Goal: Information Seeking & Learning: Learn about a topic

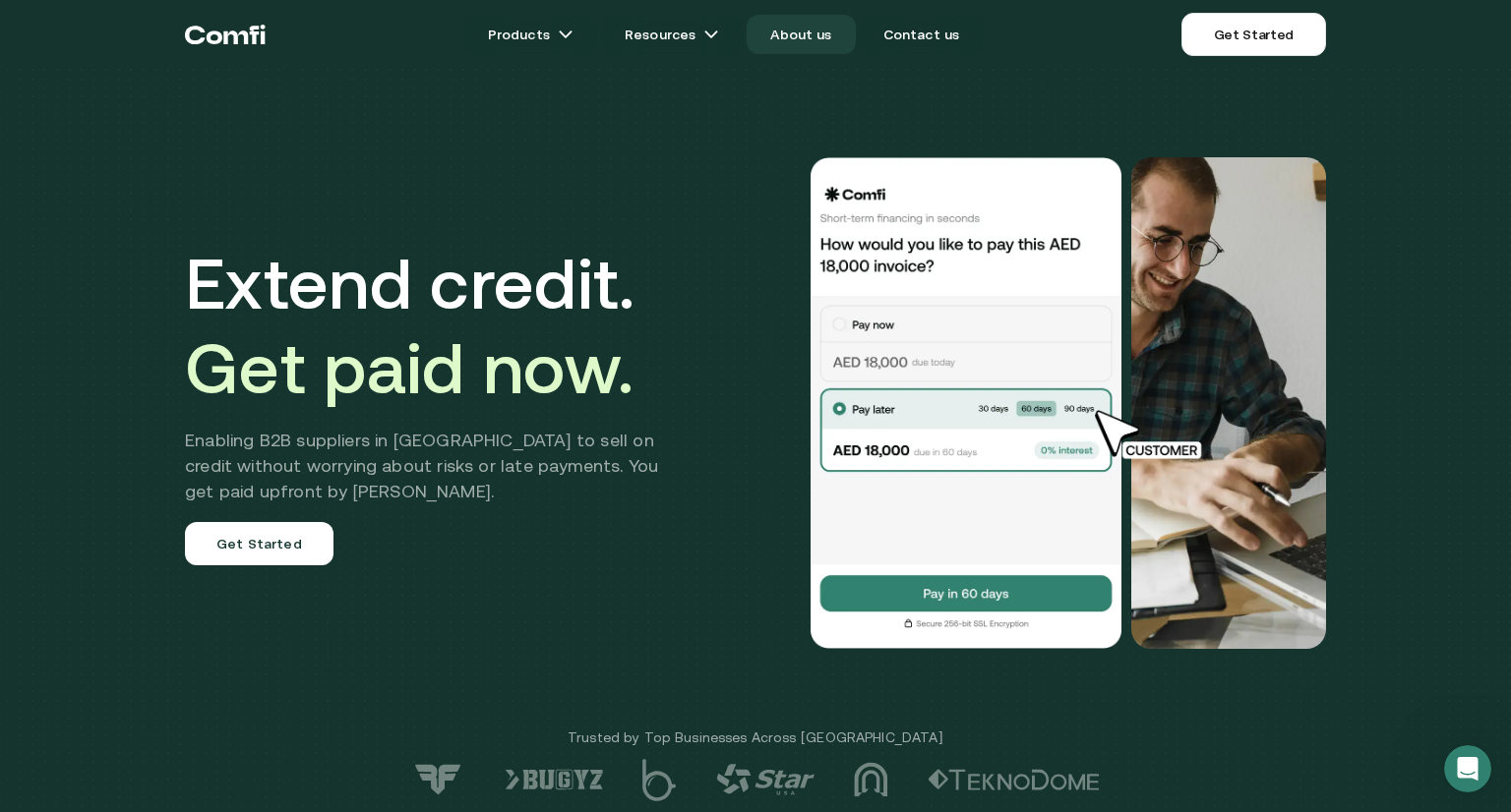
click at [802, 29] on link "About us" at bounding box center [801, 35] width 108 height 40
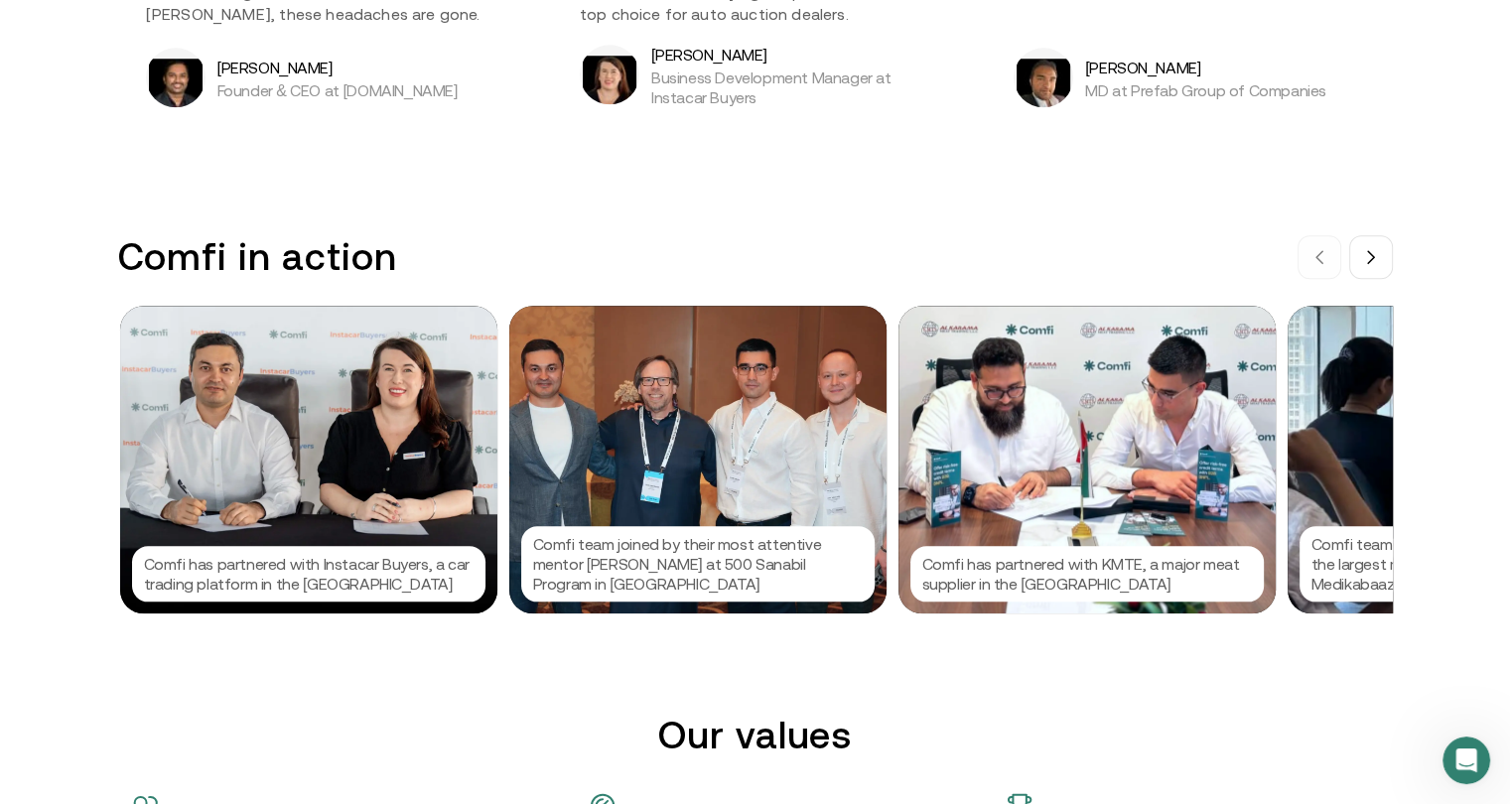
scroll to position [1887, 0]
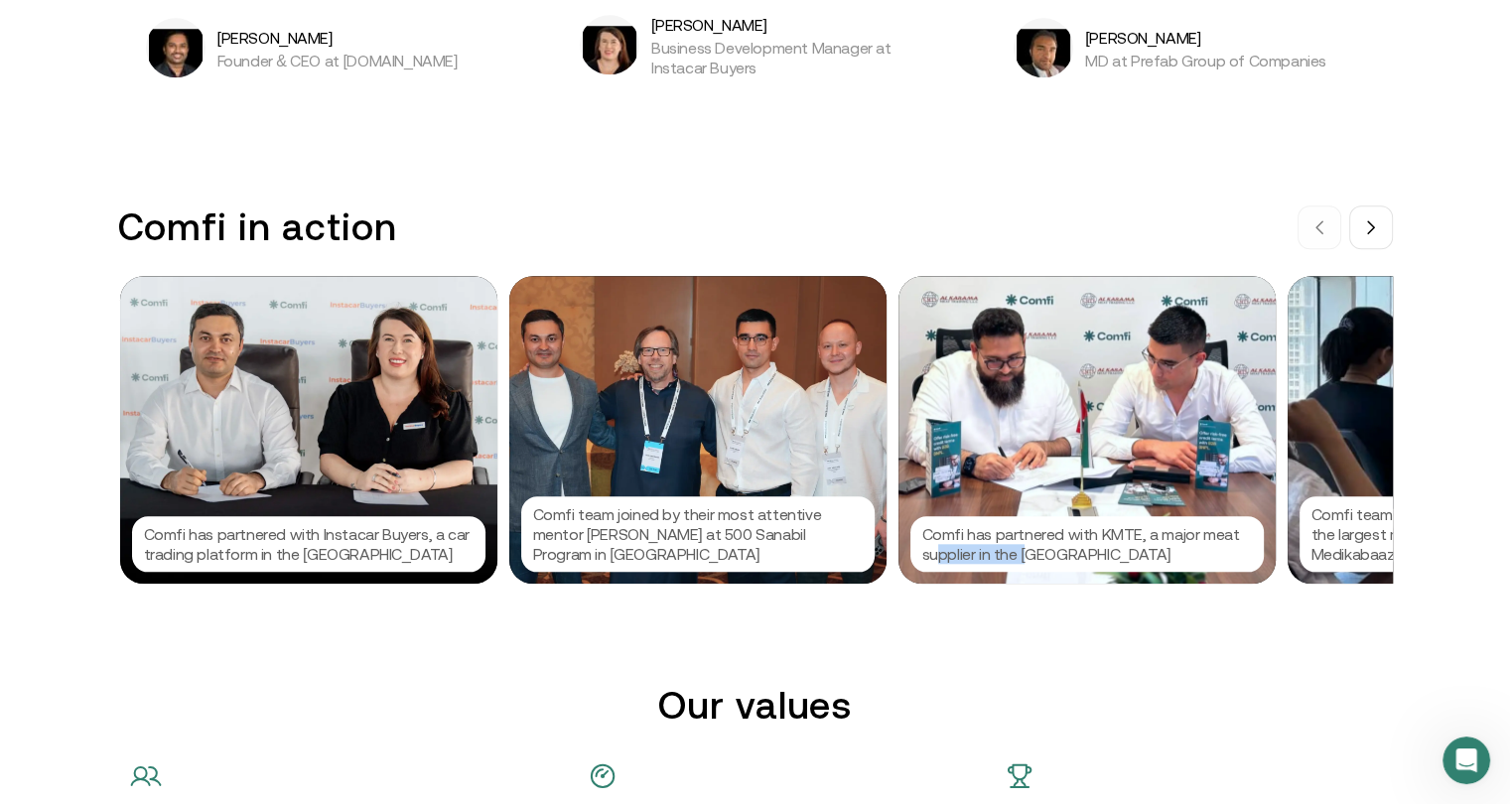
drag, startPoint x: 1037, startPoint y: 556, endPoint x: 943, endPoint y: 563, distance: 93.6
click at [943, 563] on p "Comfi has partnered with KMTE, a major meat supplier in the [GEOGRAPHIC_DATA]" at bounding box center [1087, 544] width 330 height 40
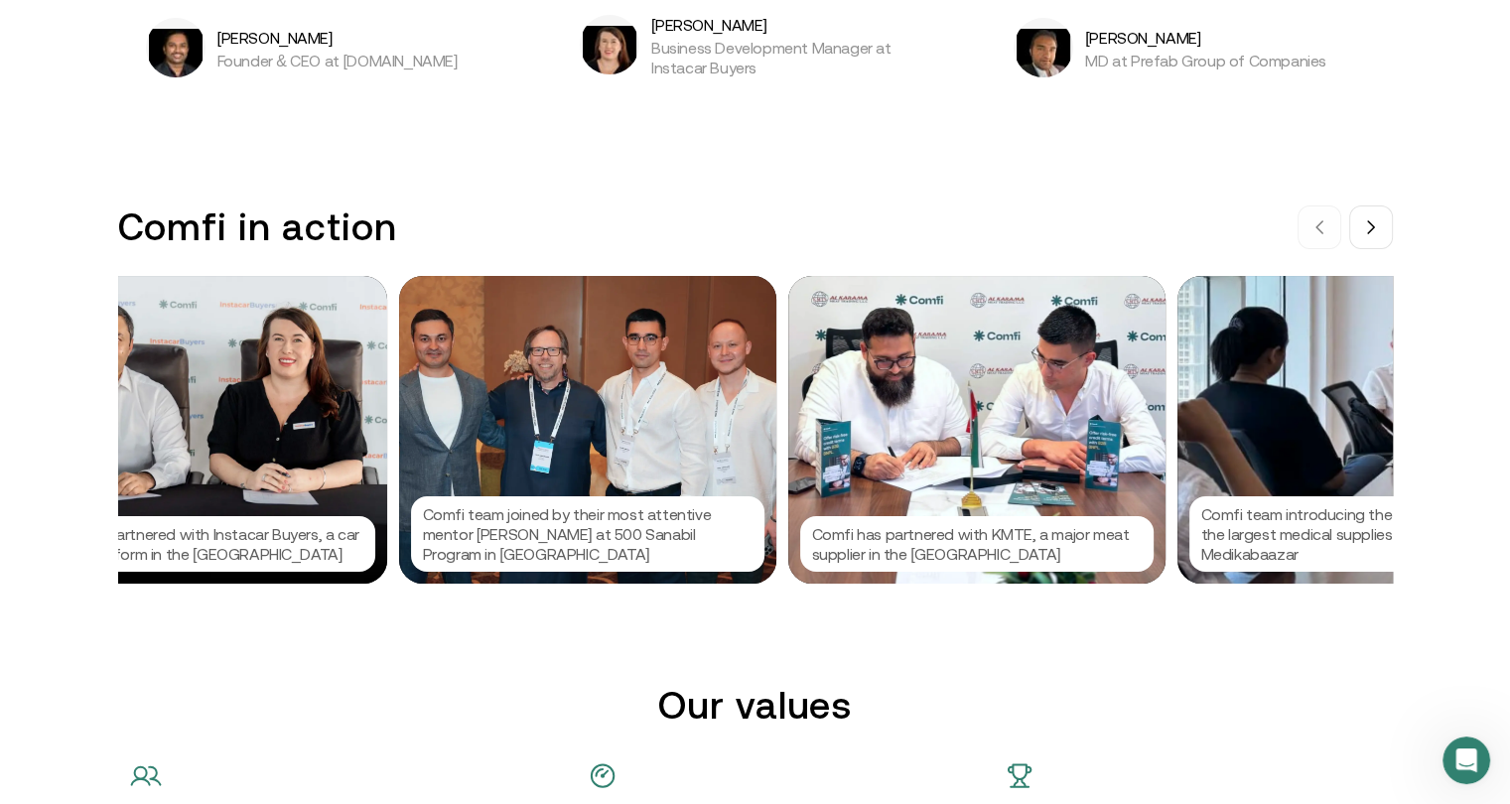
click at [1199, 244] on div at bounding box center [755, 402] width 1510 height 804
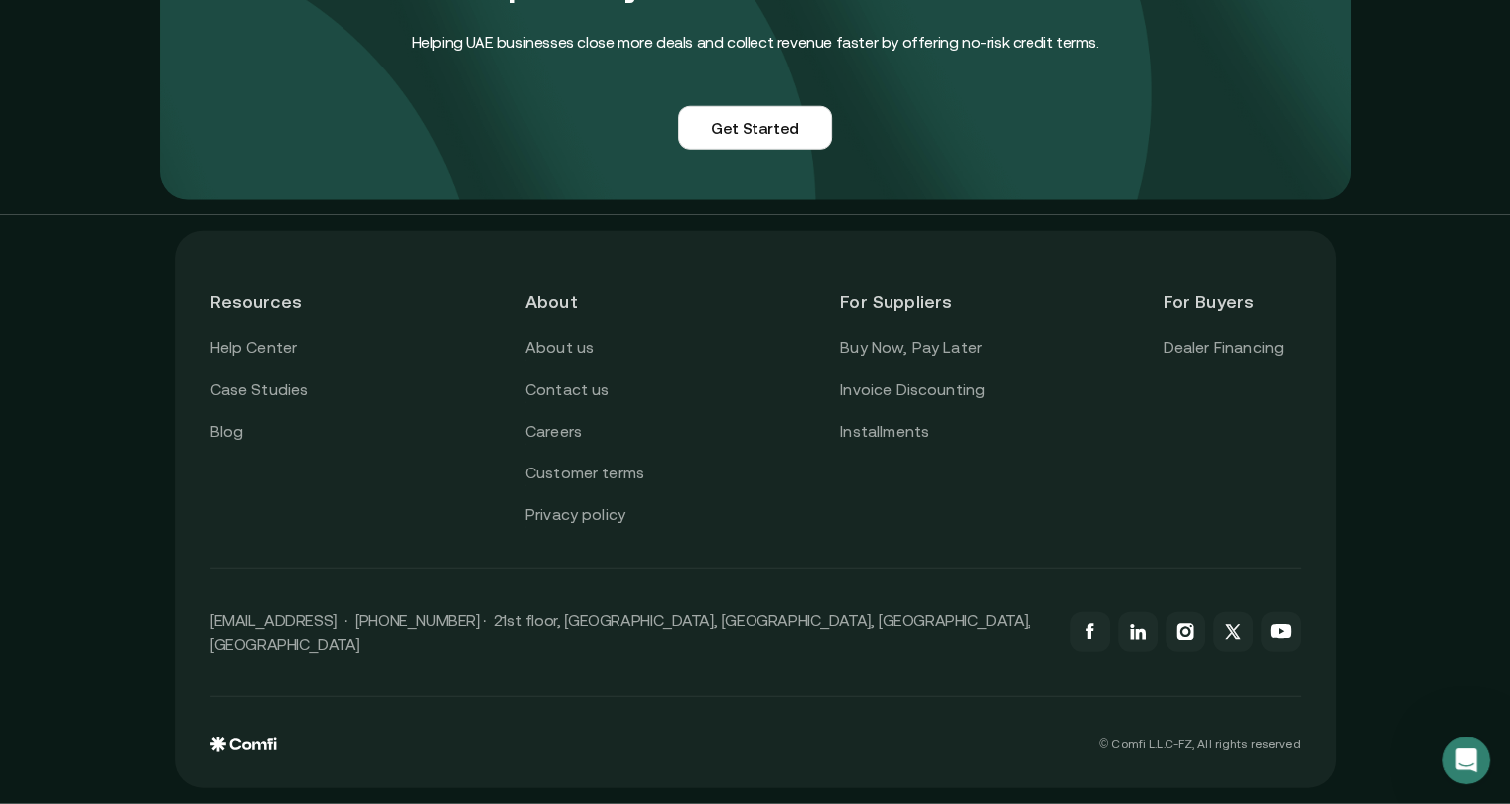
scroll to position [4929, 0]
click at [266, 403] on link "Case Studies" at bounding box center [260, 390] width 98 height 26
